Goal: Find contact information: Find contact information

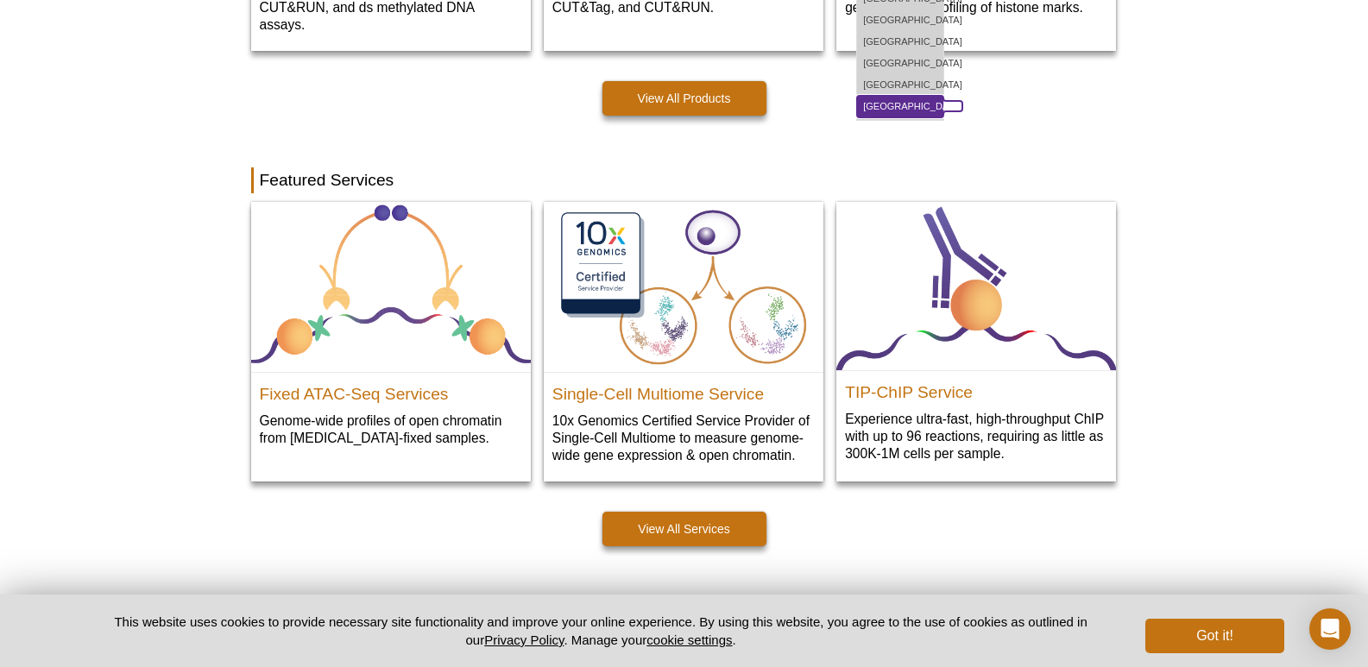
click at [897, 96] on link "[GEOGRAPHIC_DATA]" at bounding box center [900, 107] width 86 height 22
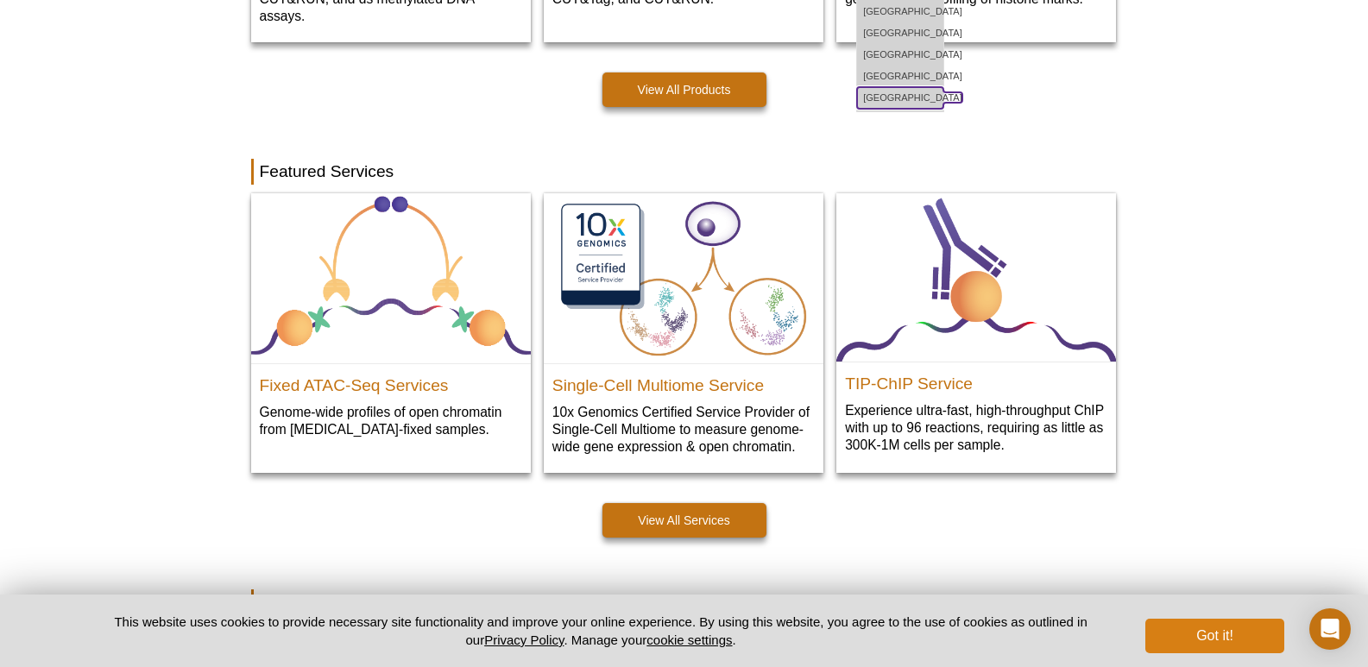
scroll to position [751, 0]
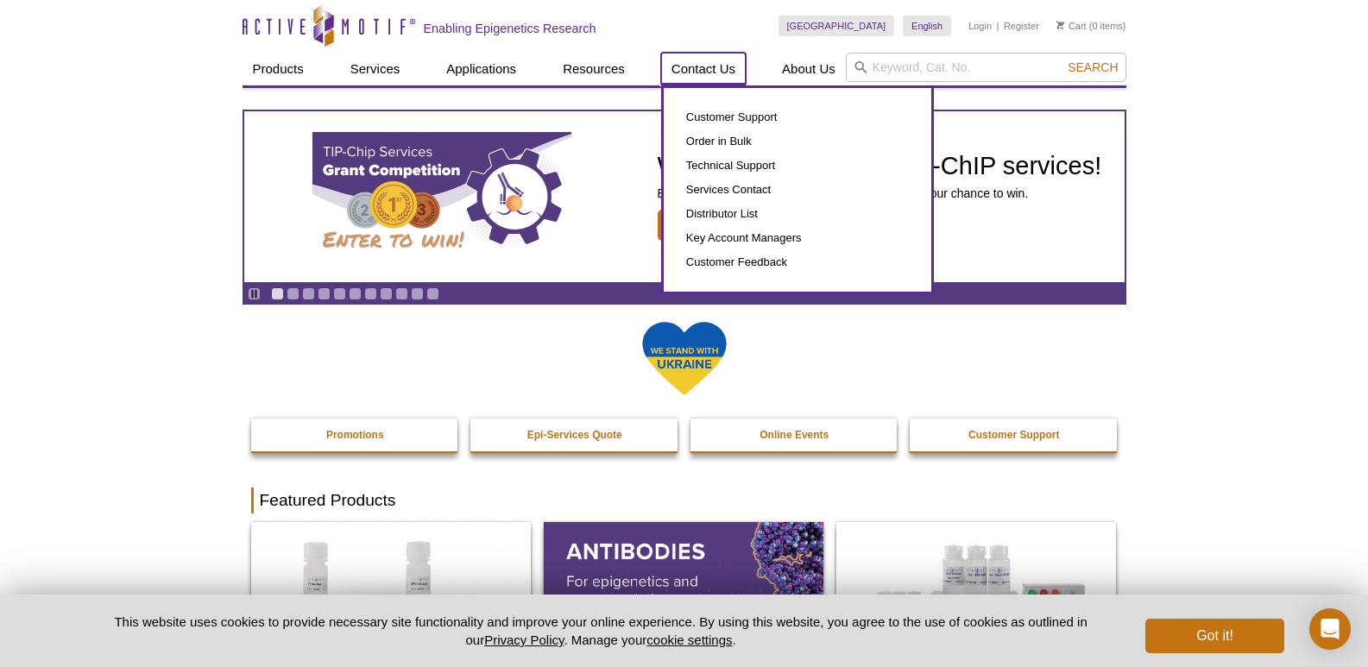
click at [723, 71] on link "Contact Us" at bounding box center [703, 69] width 85 height 33
click at [723, 66] on link "Contact Us" at bounding box center [703, 69] width 85 height 33
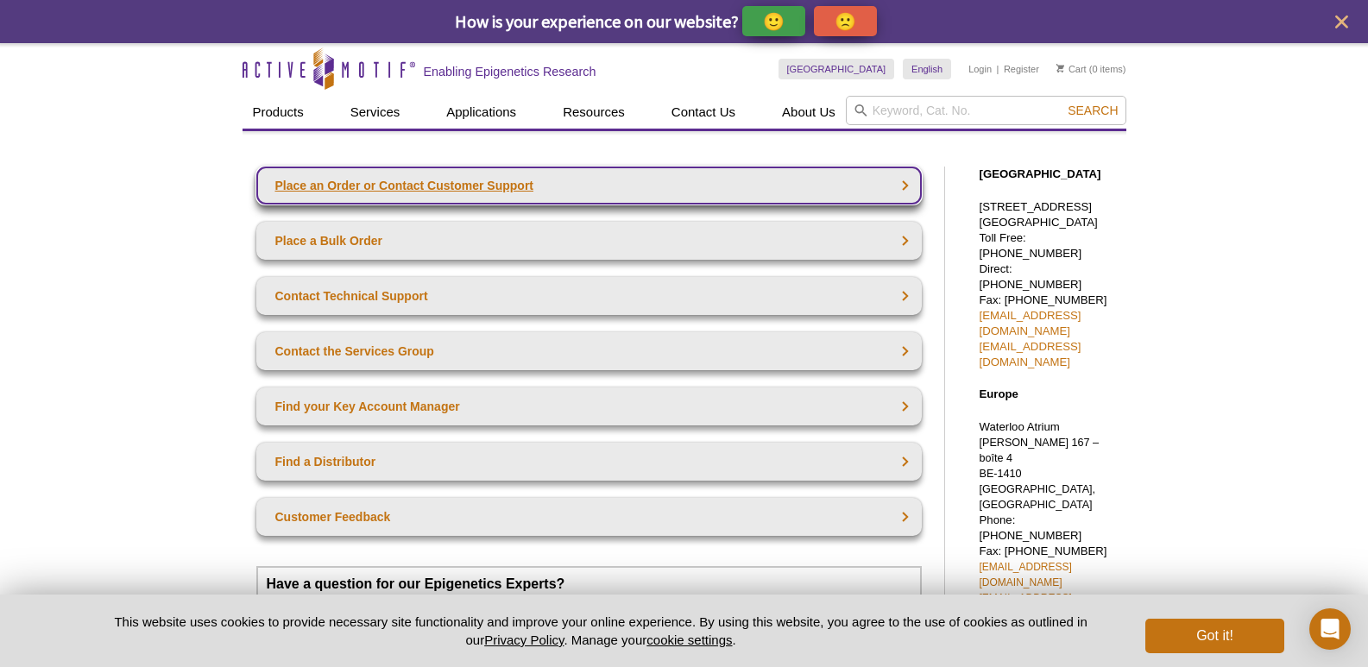
click at [532, 198] on link "Place an Order or Contact Customer Support" at bounding box center [589, 186] width 666 height 38
click at [457, 186] on link "Place an Order or Contact Customer Support" at bounding box center [589, 186] width 666 height 38
